Goal: Find specific page/section: Find specific page/section

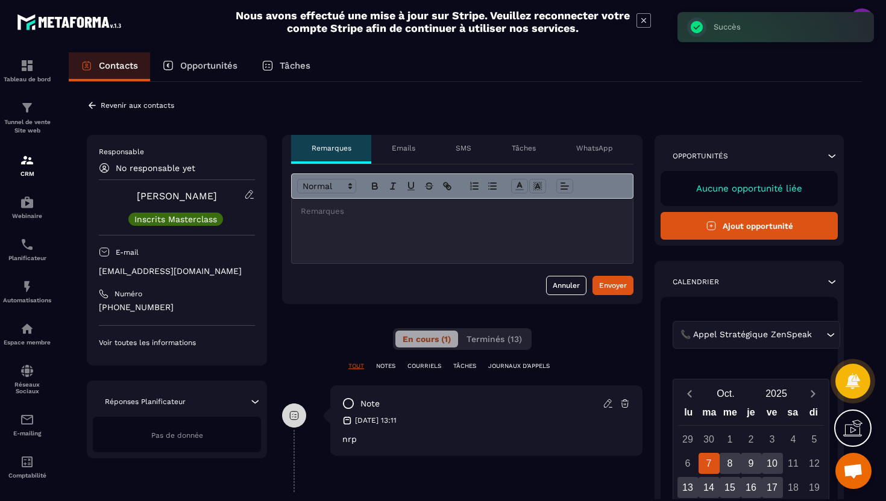
click at [87, 102] on icon at bounding box center [92, 105] width 11 height 11
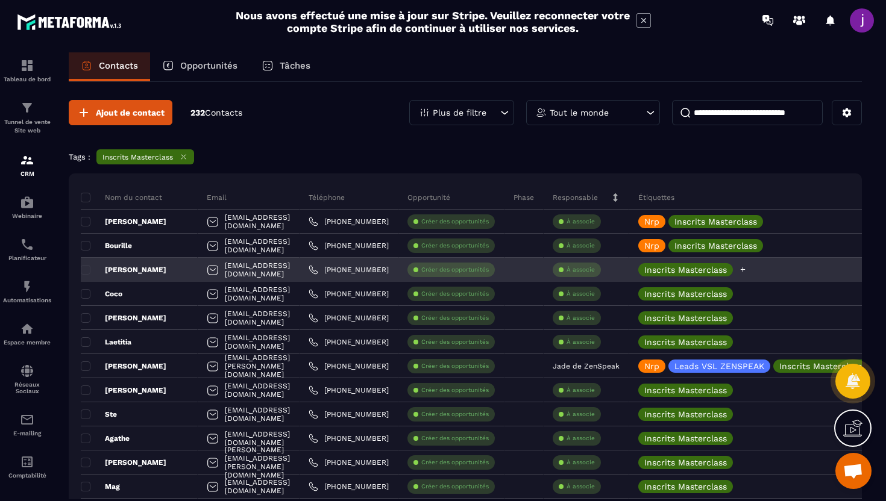
click at [747, 271] on icon at bounding box center [743, 270] width 8 height 8
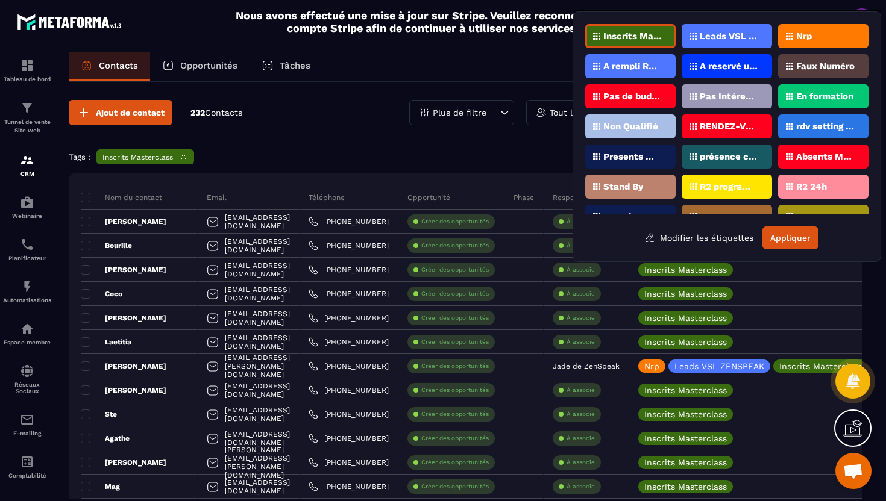
click at [807, 30] on div "Nrp" at bounding box center [823, 36] width 90 height 24
click at [783, 243] on button "Appliquer" at bounding box center [790, 238] width 56 height 23
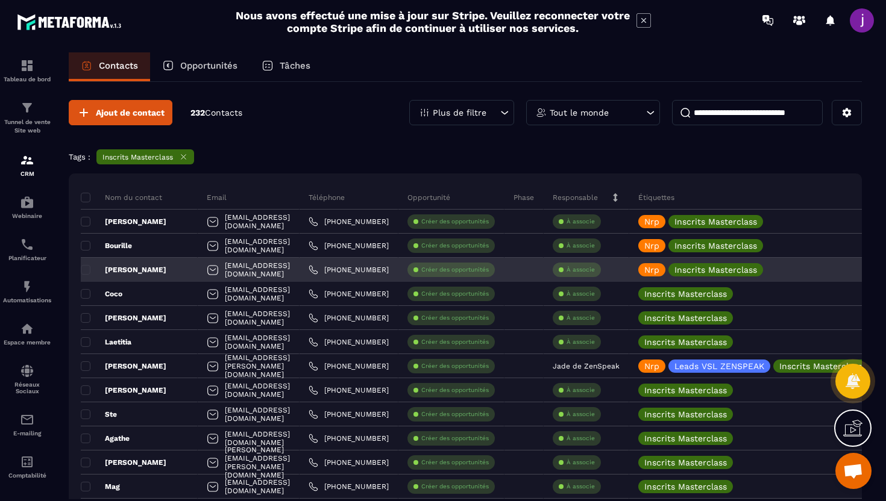
click at [296, 273] on div "[EMAIL_ADDRESS][DOMAIN_NAME]" at bounding box center [249, 270] width 102 height 24
click at [161, 268] on div "[PERSON_NAME]" at bounding box center [139, 270] width 117 height 24
